Goal: Task Accomplishment & Management: Manage account settings

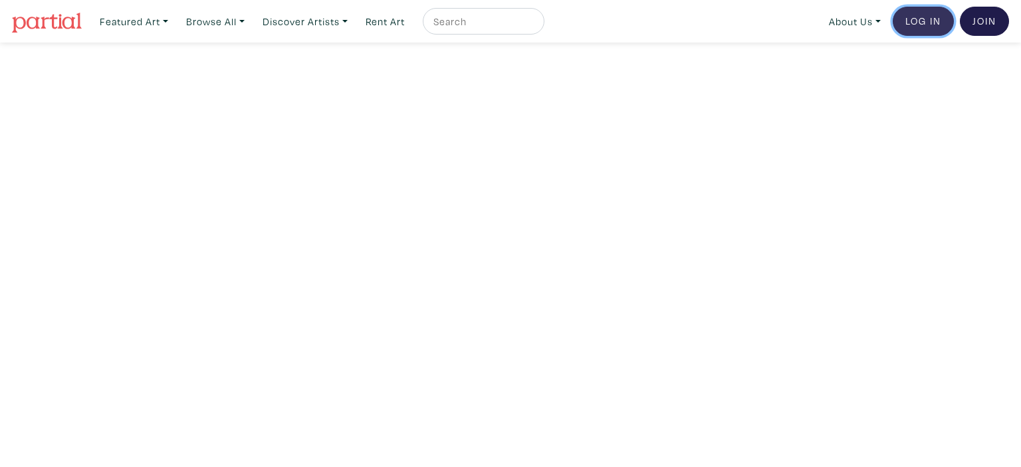
click at [920, 23] on link "Log In" at bounding box center [923, 21] width 61 height 29
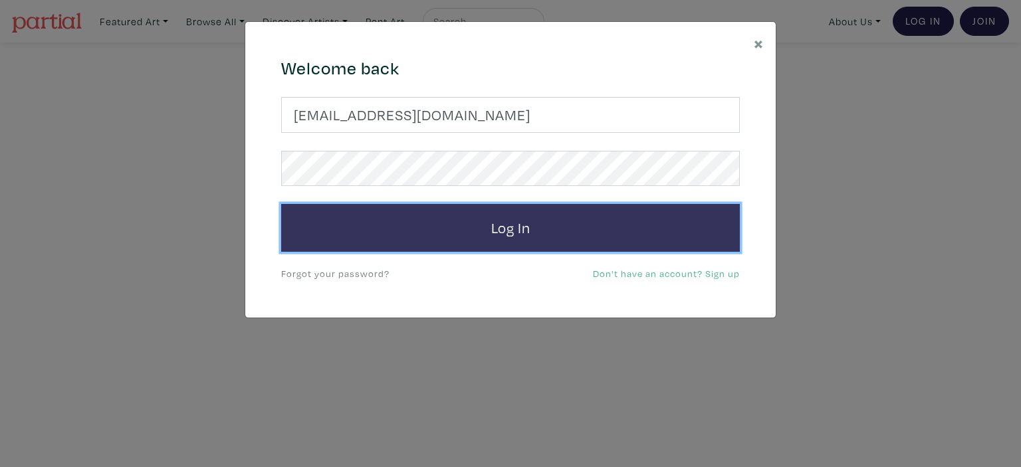
click at [541, 232] on button "Log In" at bounding box center [510, 228] width 459 height 48
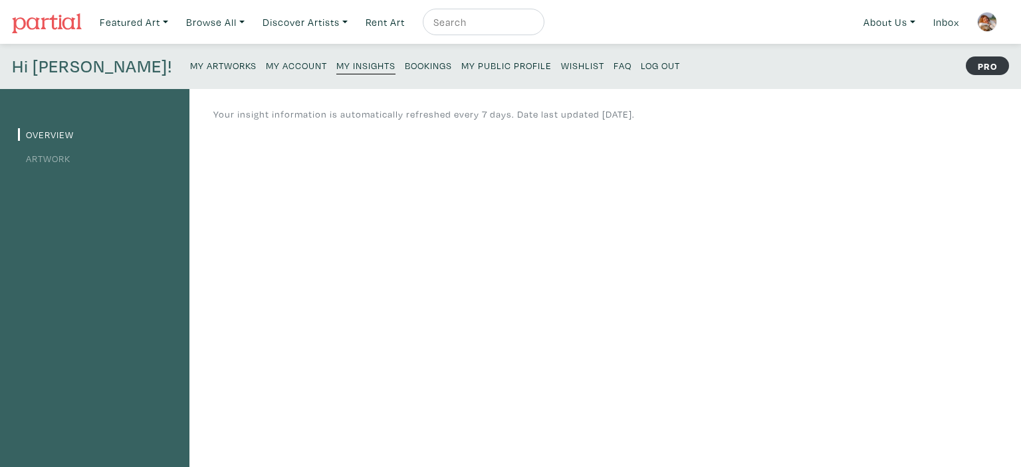
click at [641, 65] on small "Log Out" at bounding box center [660, 65] width 39 height 13
